Goal: Unclear: Browse casually

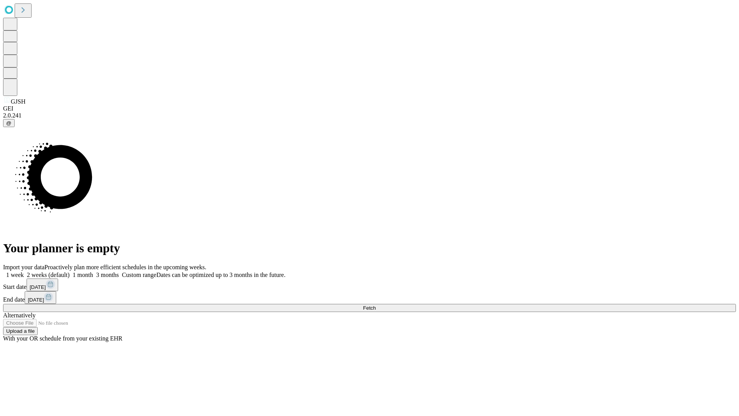
click at [376, 305] on span "Fetch" at bounding box center [369, 308] width 13 height 6
